Goal: Find specific page/section: Find specific page/section

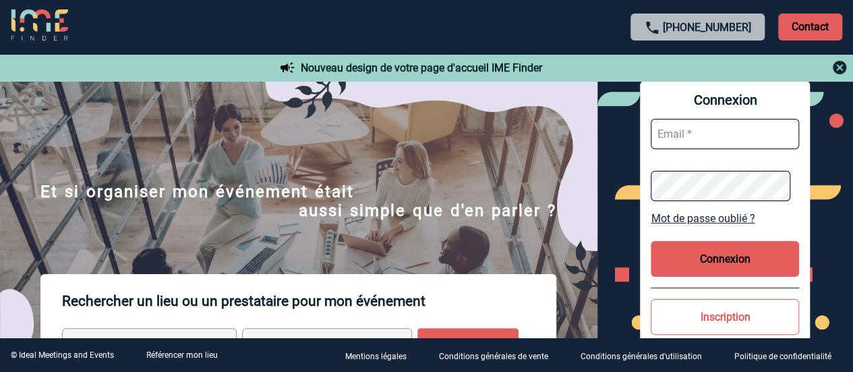
type input "emeline.pichon@3ds.com"
click at [706, 263] on button "Connexion" at bounding box center [725, 259] width 148 height 36
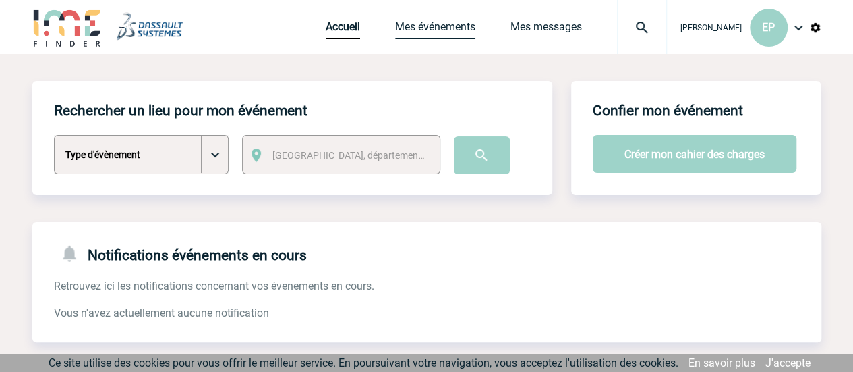
click at [421, 30] on link "Mes événements" at bounding box center [435, 29] width 80 height 19
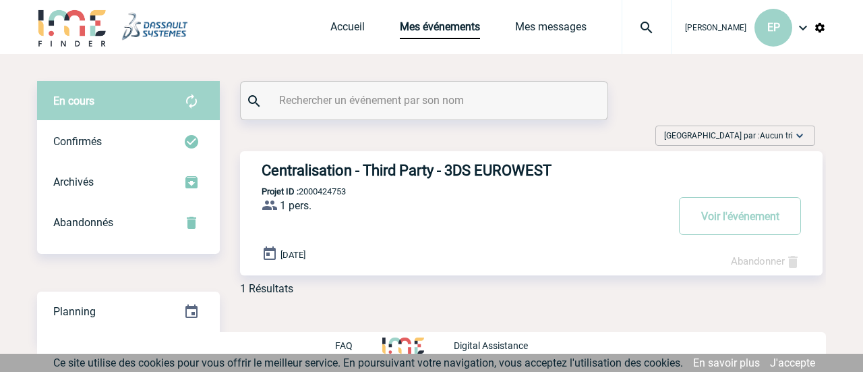
click at [377, 167] on h3 "Centralisation - Third Party - 3DS EUROWEST" at bounding box center [464, 170] width 405 height 17
